Goal: Information Seeking & Learning: Learn about a topic

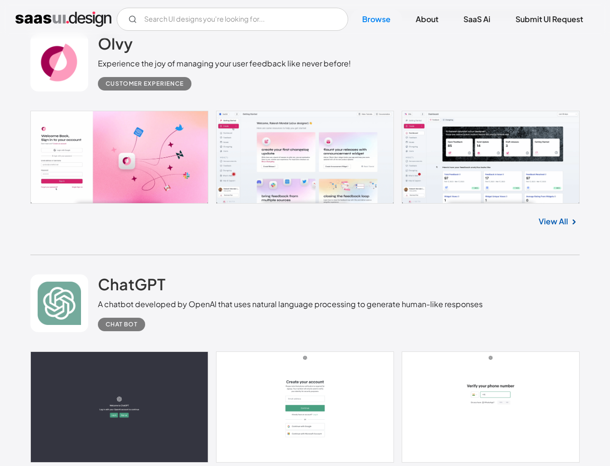
scroll to position [515, 0]
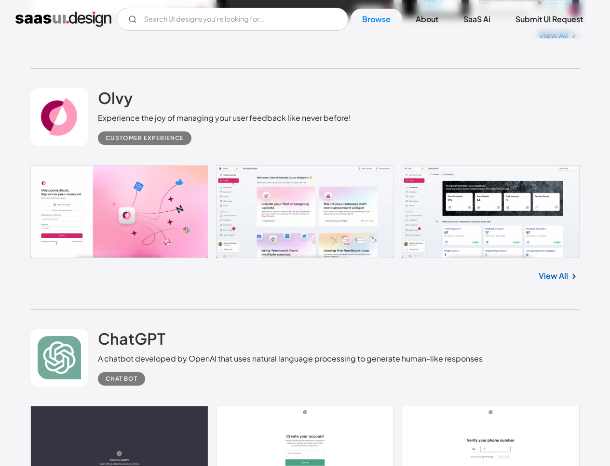
click at [127, 201] on link at bounding box center [304, 211] width 549 height 93
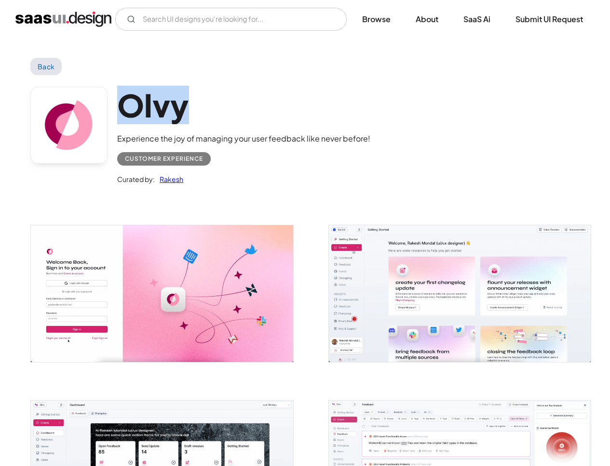
drag, startPoint x: 204, startPoint y: 94, endPoint x: 114, endPoint y: 91, distance: 90.2
click at [114, 91] on div "Olvy Experience the joy of managing your user feedback like never before! Custo…" at bounding box center [304, 138] width 549 height 126
copy h1 "Olvy"
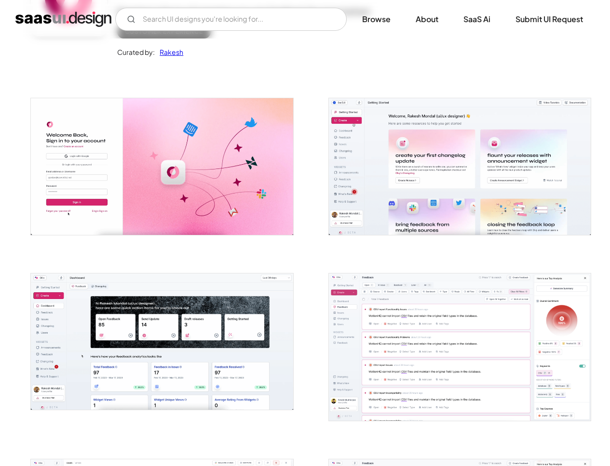
scroll to position [237, 0]
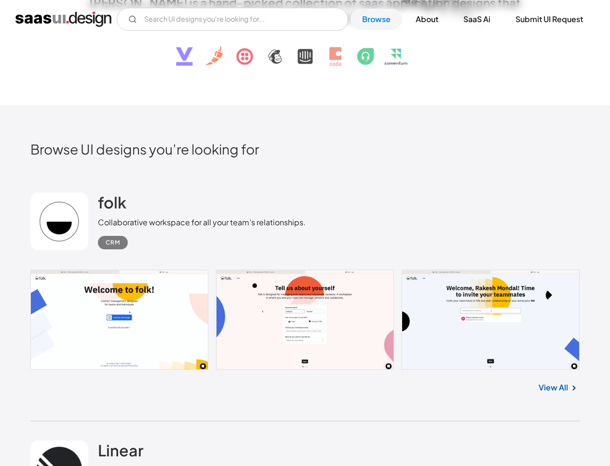
scroll to position [554, 0]
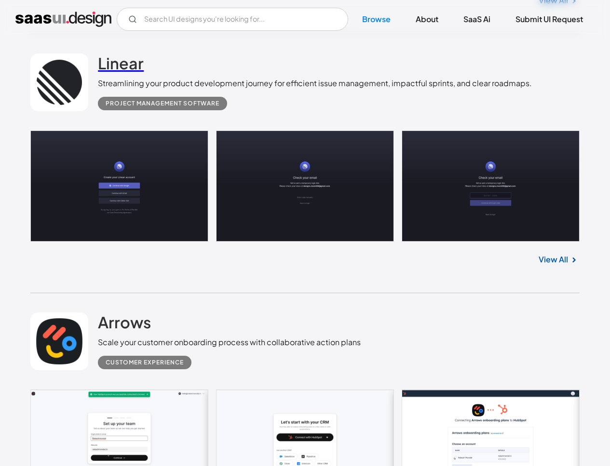
click at [121, 69] on h2 "Linear" at bounding box center [121, 62] width 46 height 19
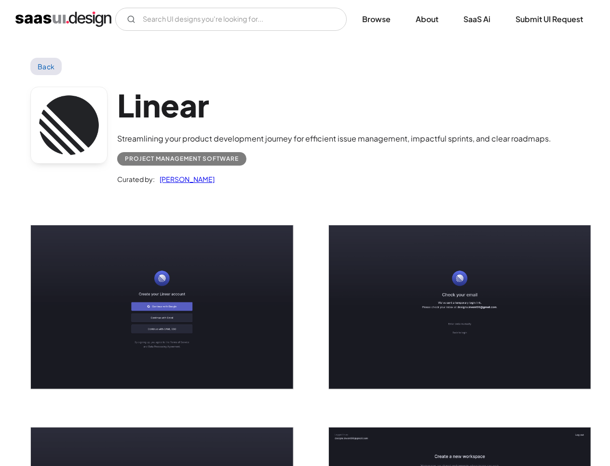
click at [63, 12] on img "home" at bounding box center [63, 19] width 96 height 15
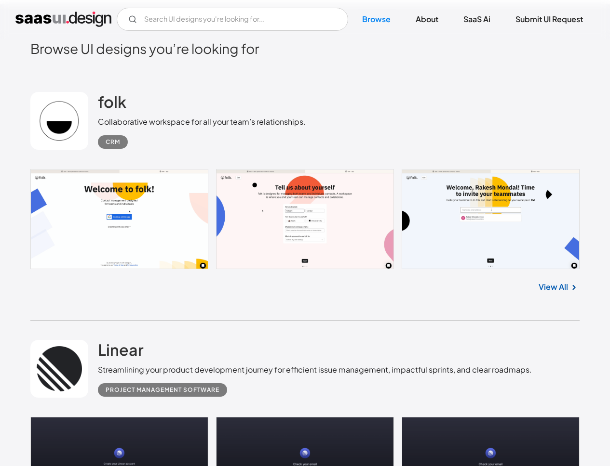
scroll to position [274, 0]
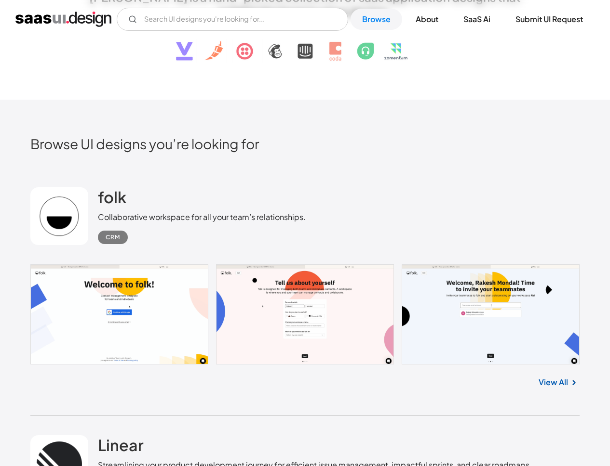
scroll to position [464, 0]
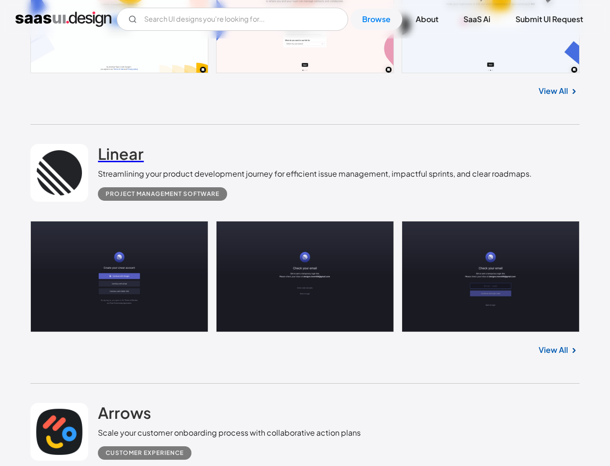
click at [134, 154] on h2 "Linear" at bounding box center [121, 153] width 46 height 19
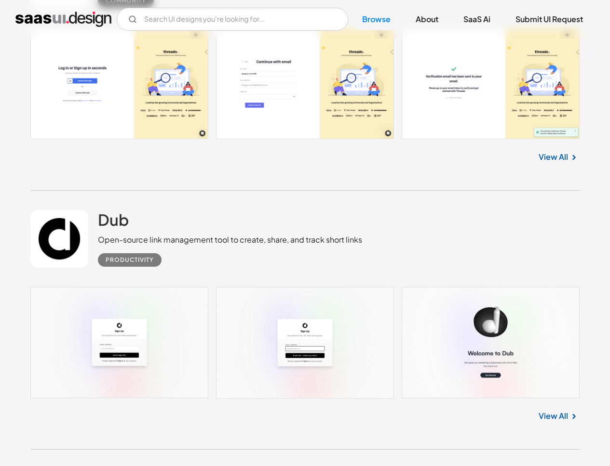
scroll to position [2434, 0]
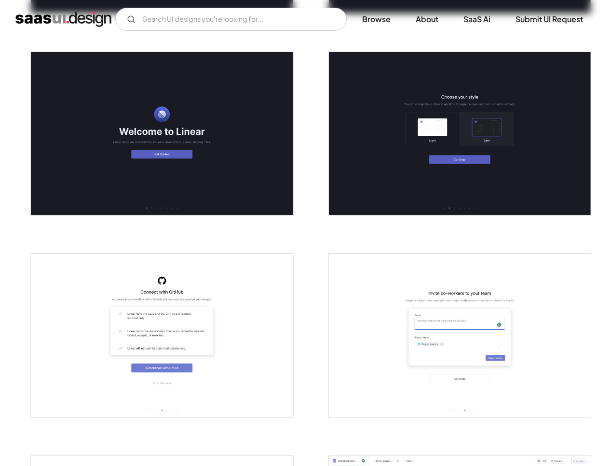
scroll to position [359, 0]
